Goal: Navigation & Orientation: Find specific page/section

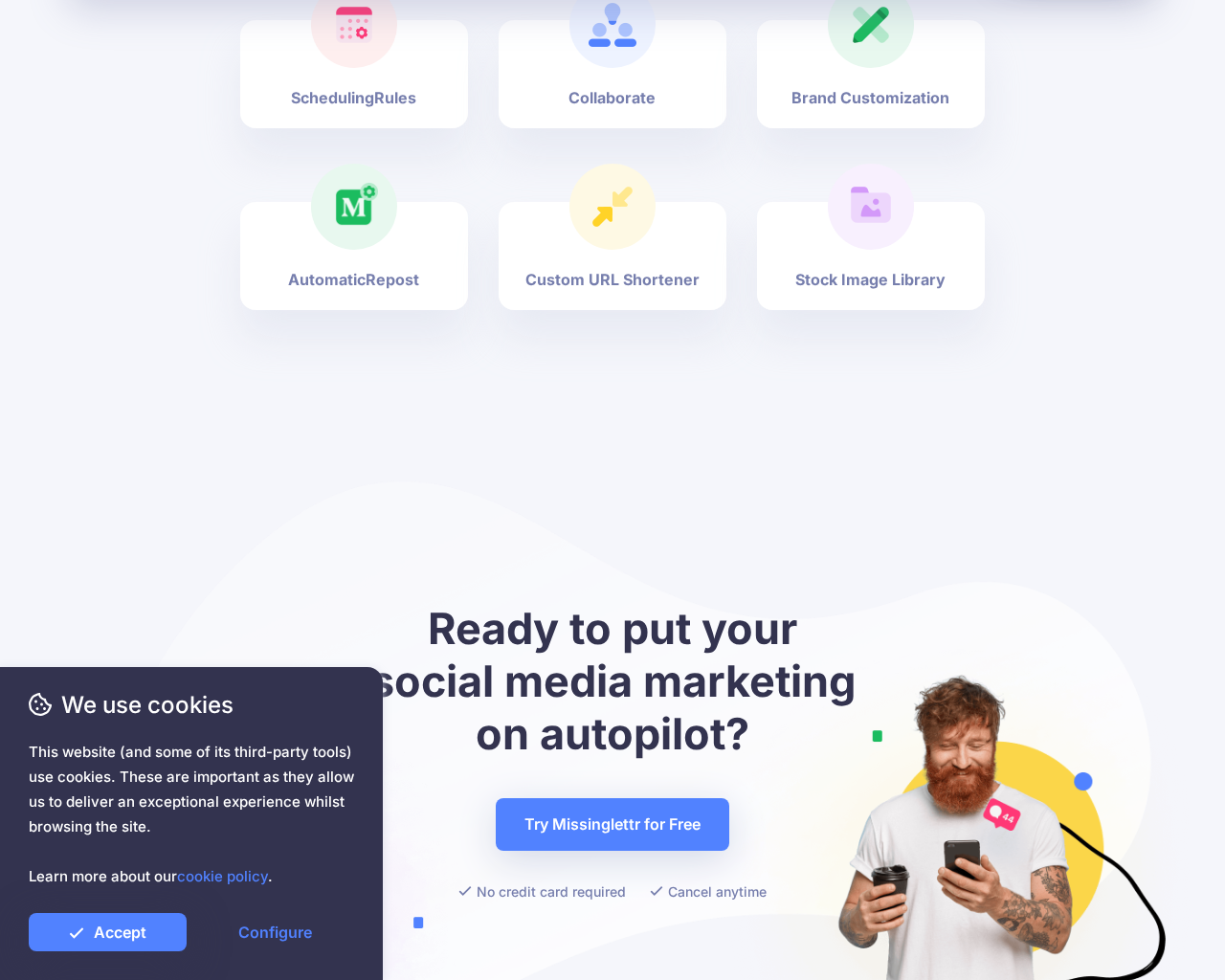
scroll to position [7090, 0]
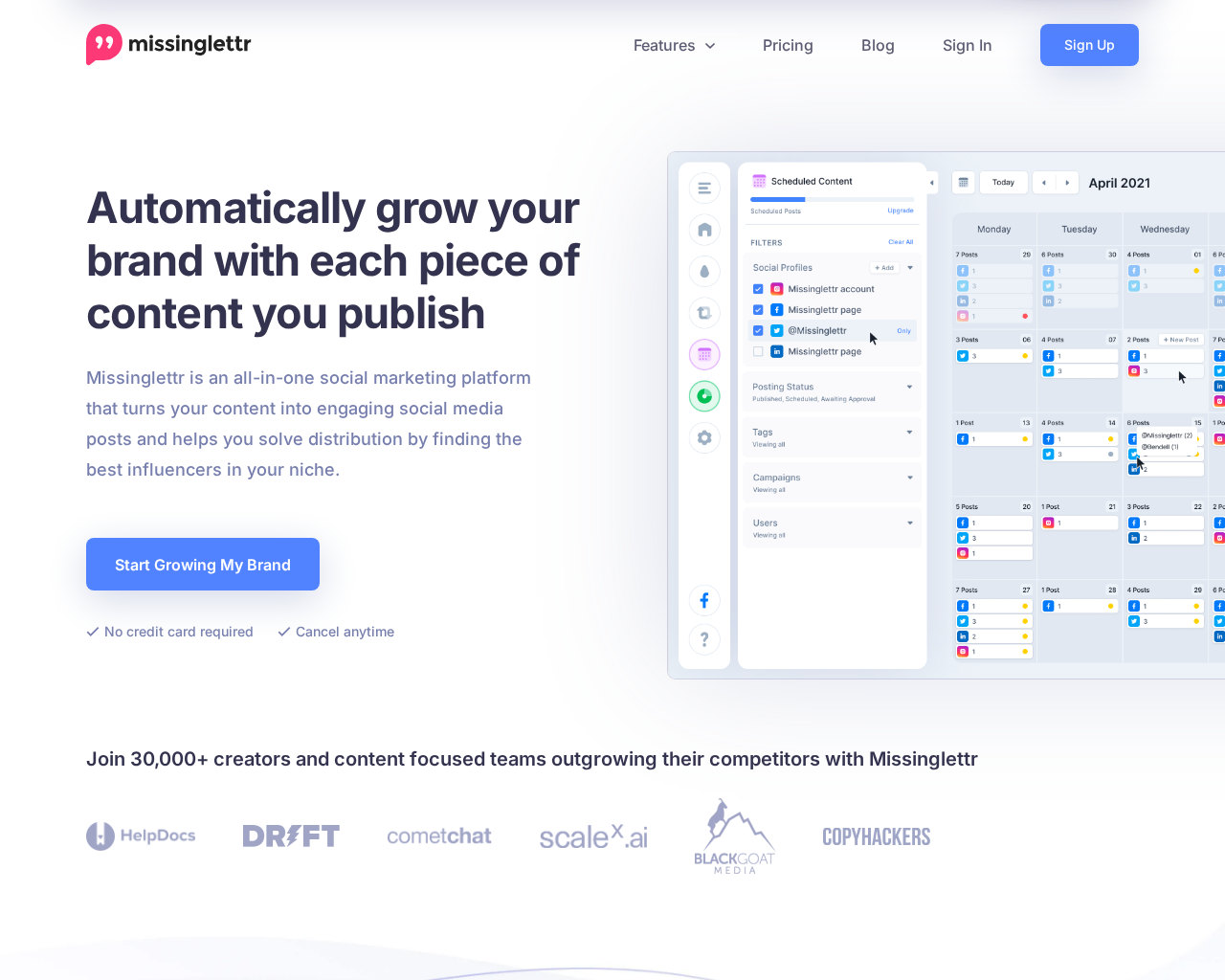
scroll to position [6654, 0]
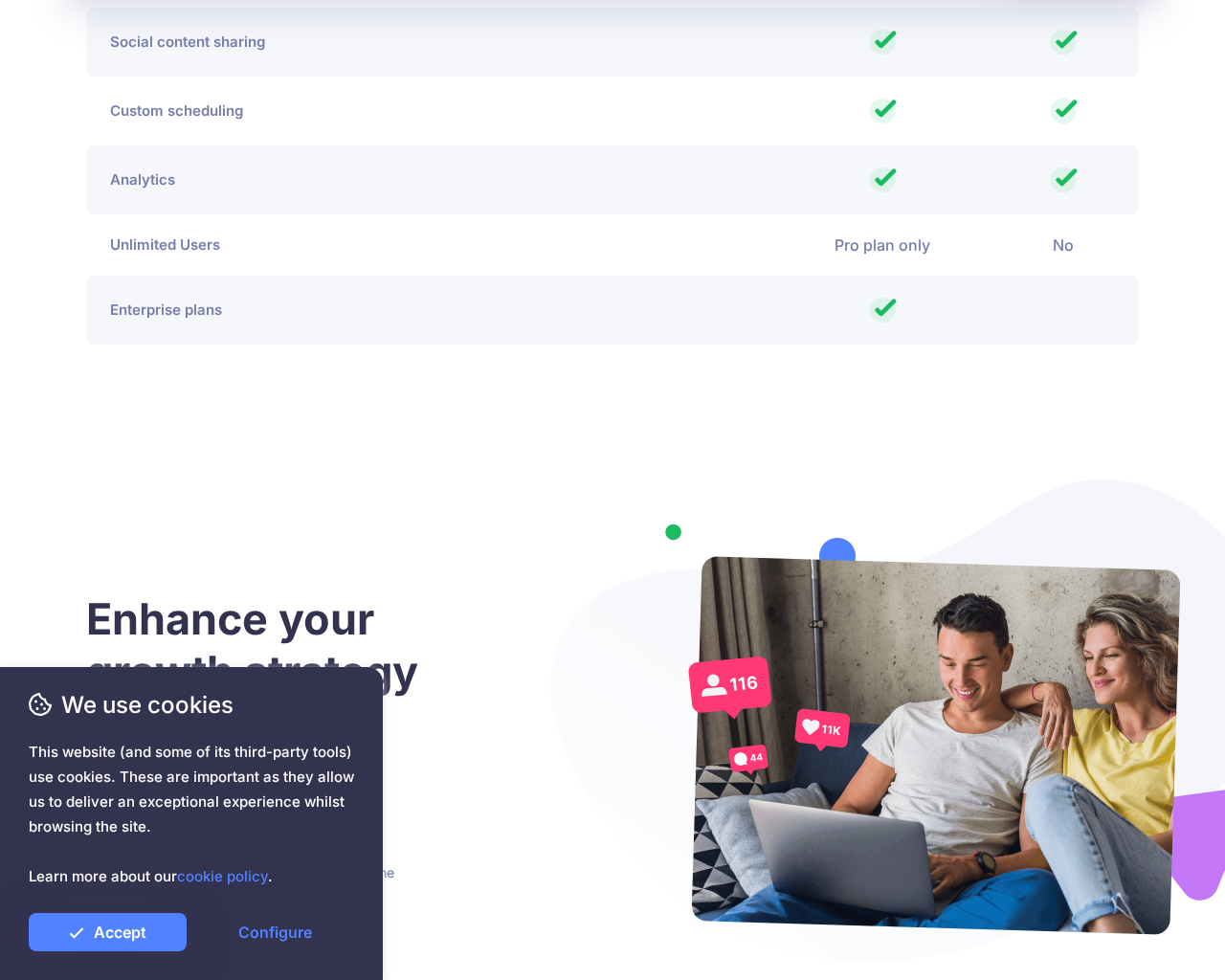
scroll to position [4684, 0]
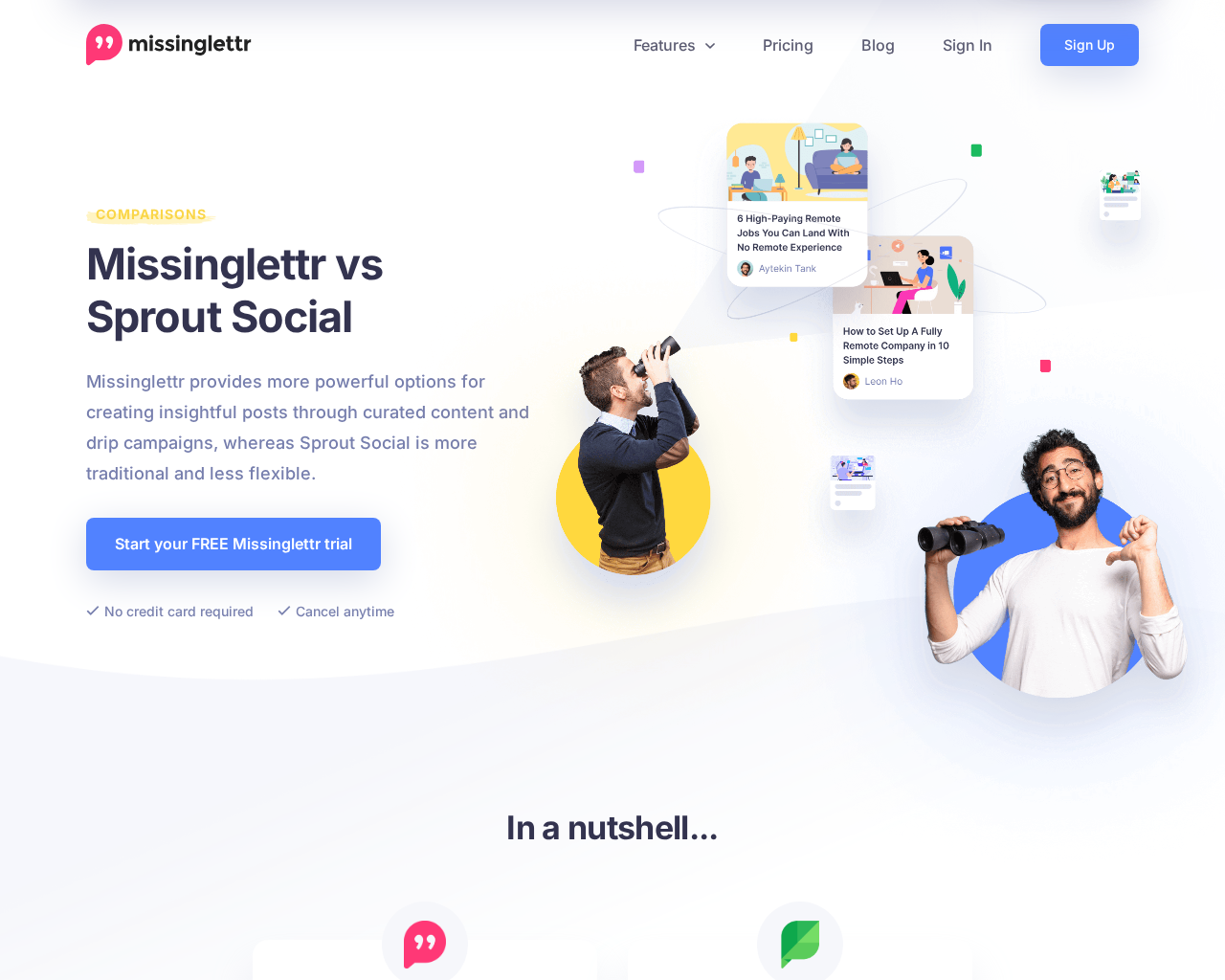
scroll to position [4078, 0]
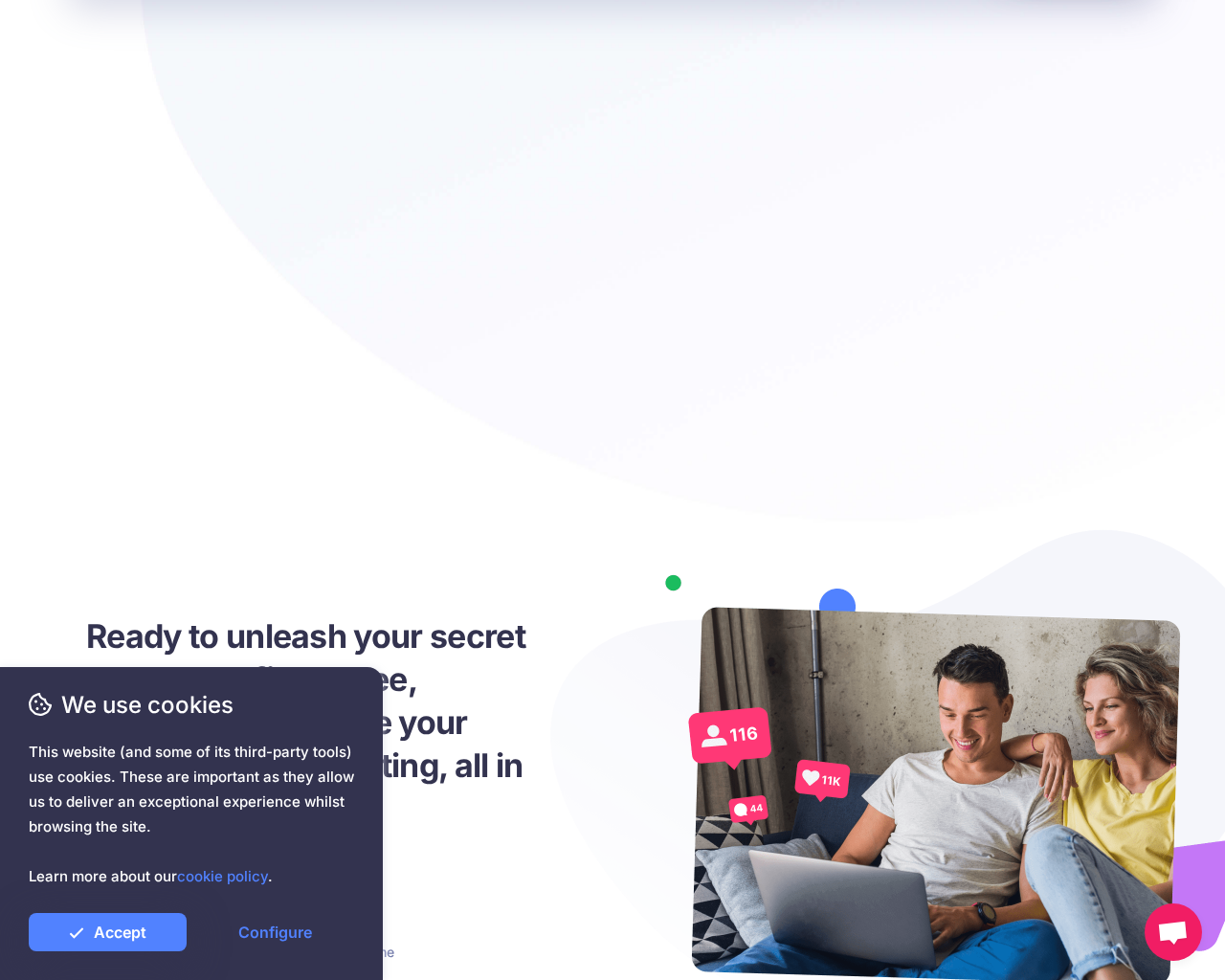
scroll to position [4735, 0]
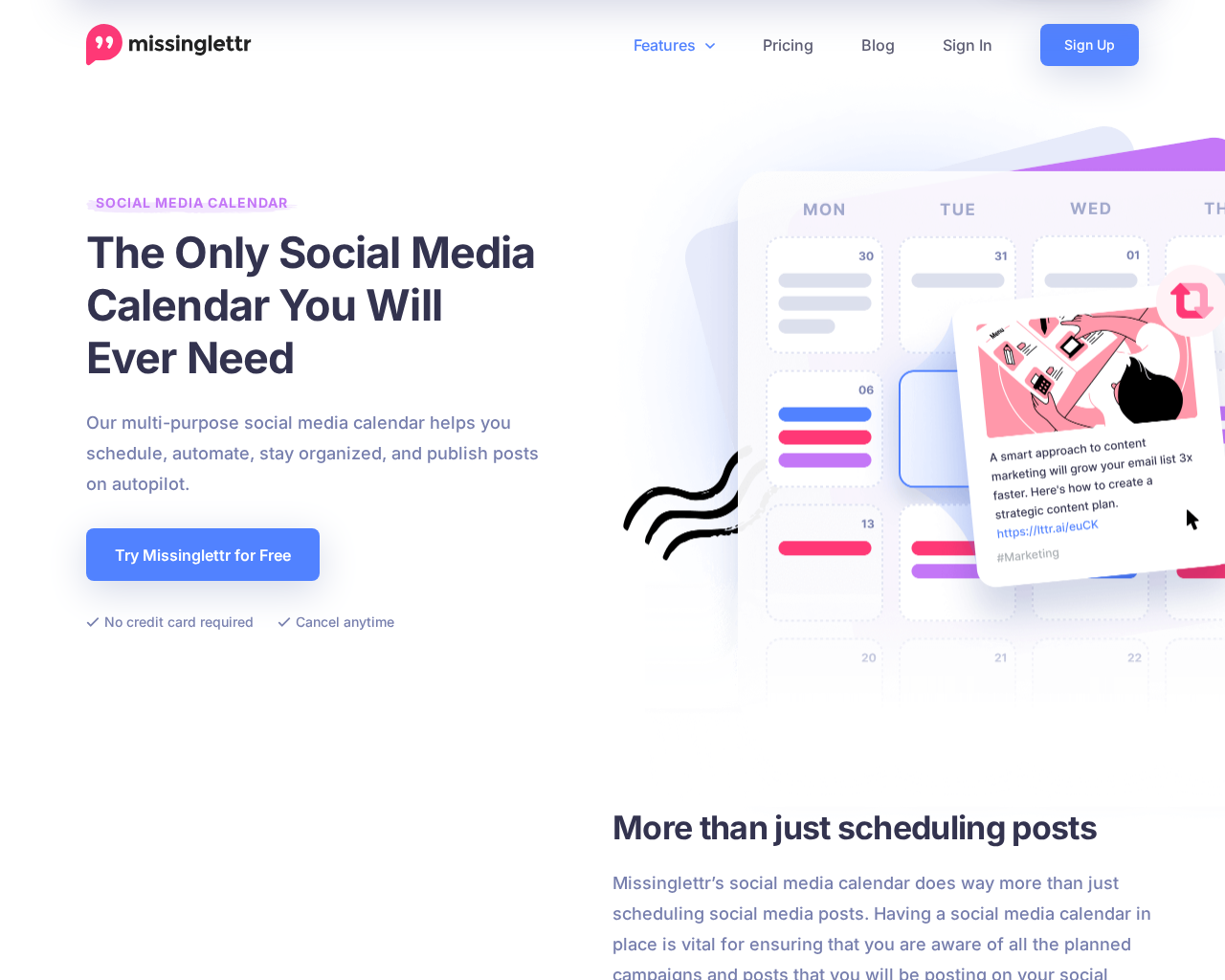
scroll to position [4381, 0]
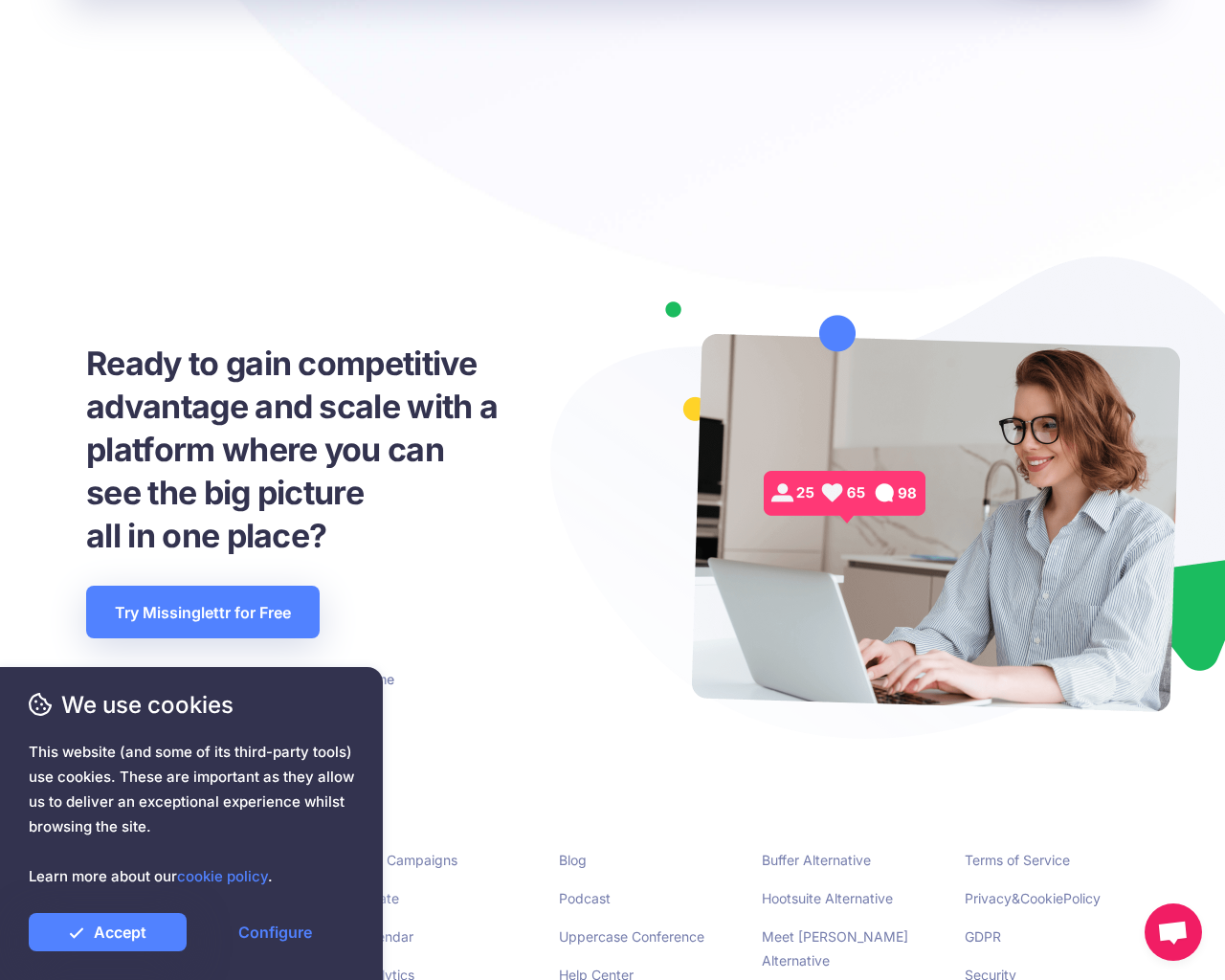
scroll to position [4401, 0]
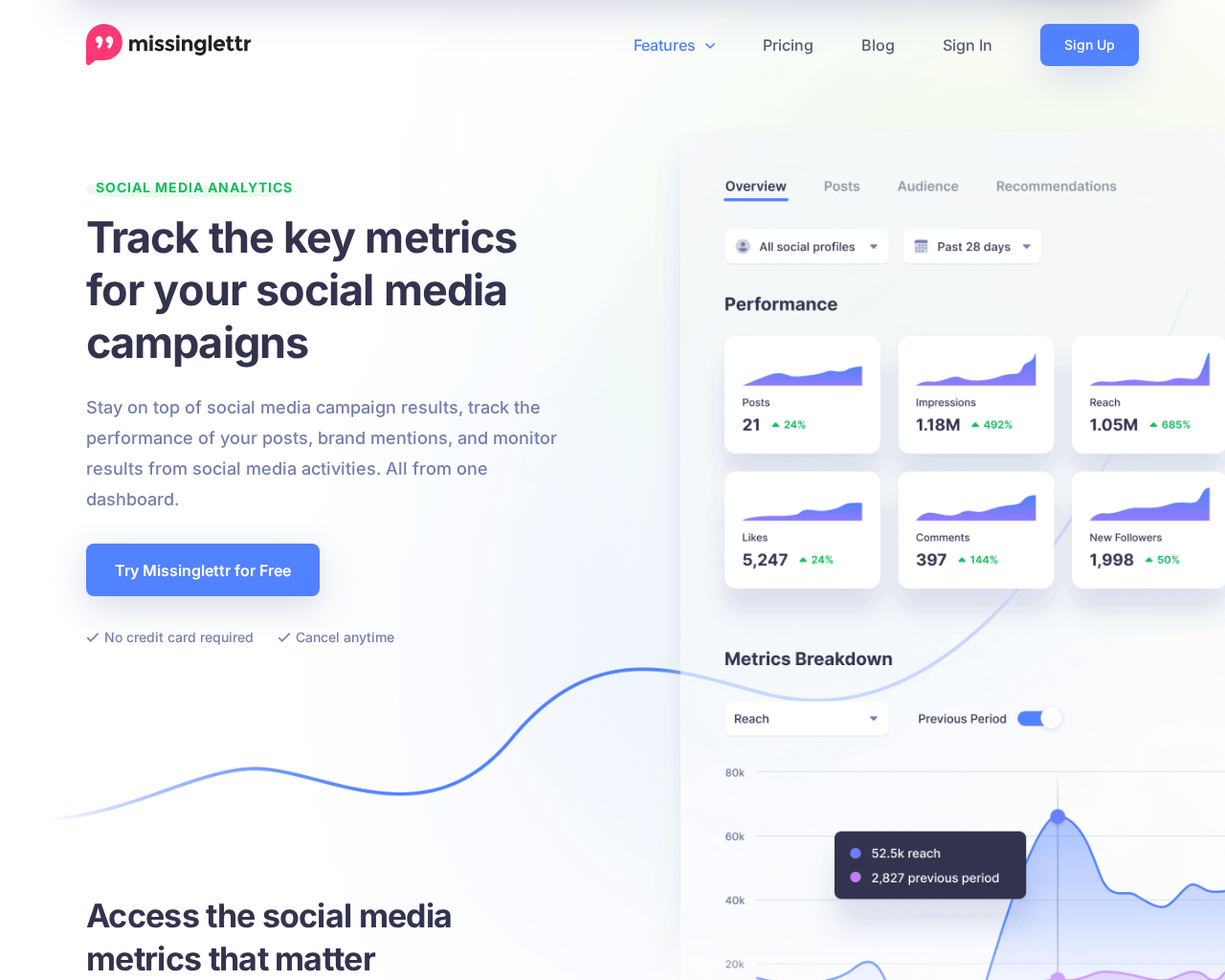
scroll to position [4284, 0]
